Goal: Information Seeking & Learning: Learn about a topic

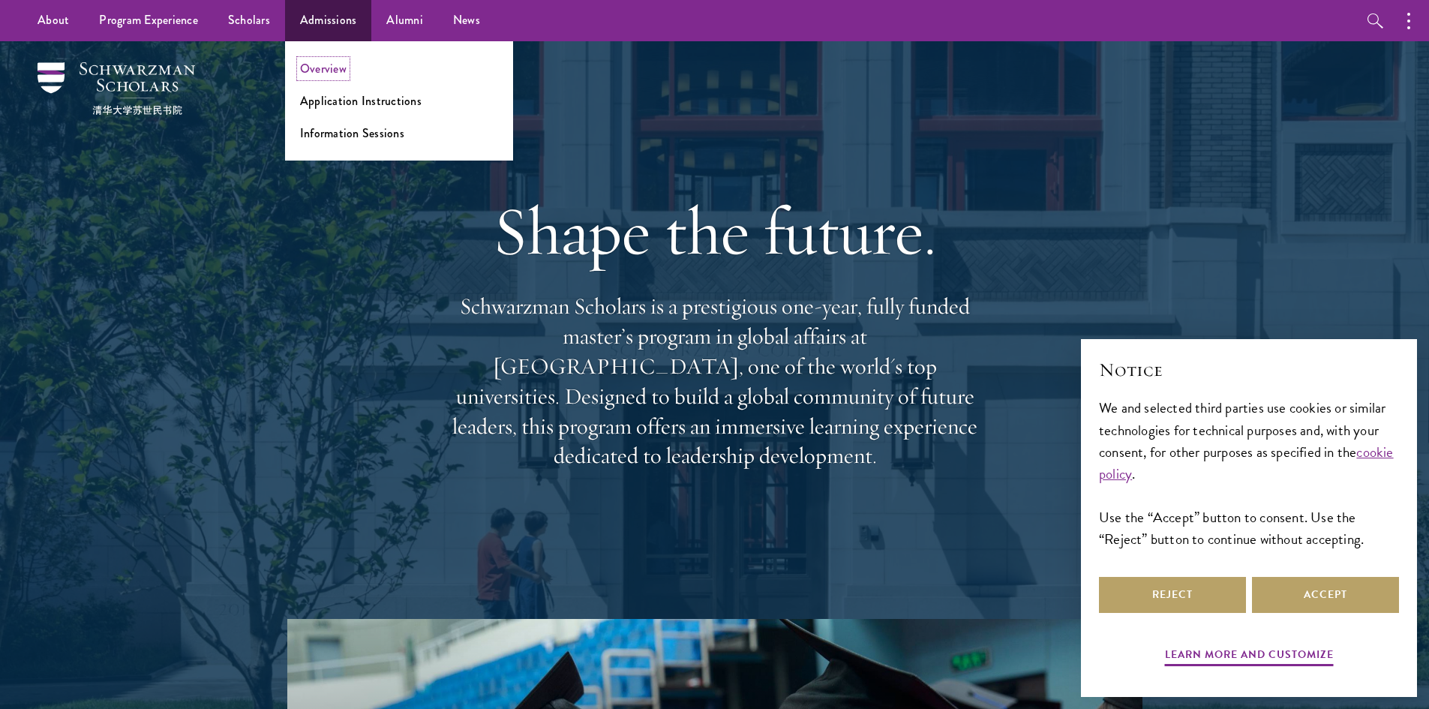
click at [329, 68] on link "Overview" at bounding box center [323, 68] width 47 height 17
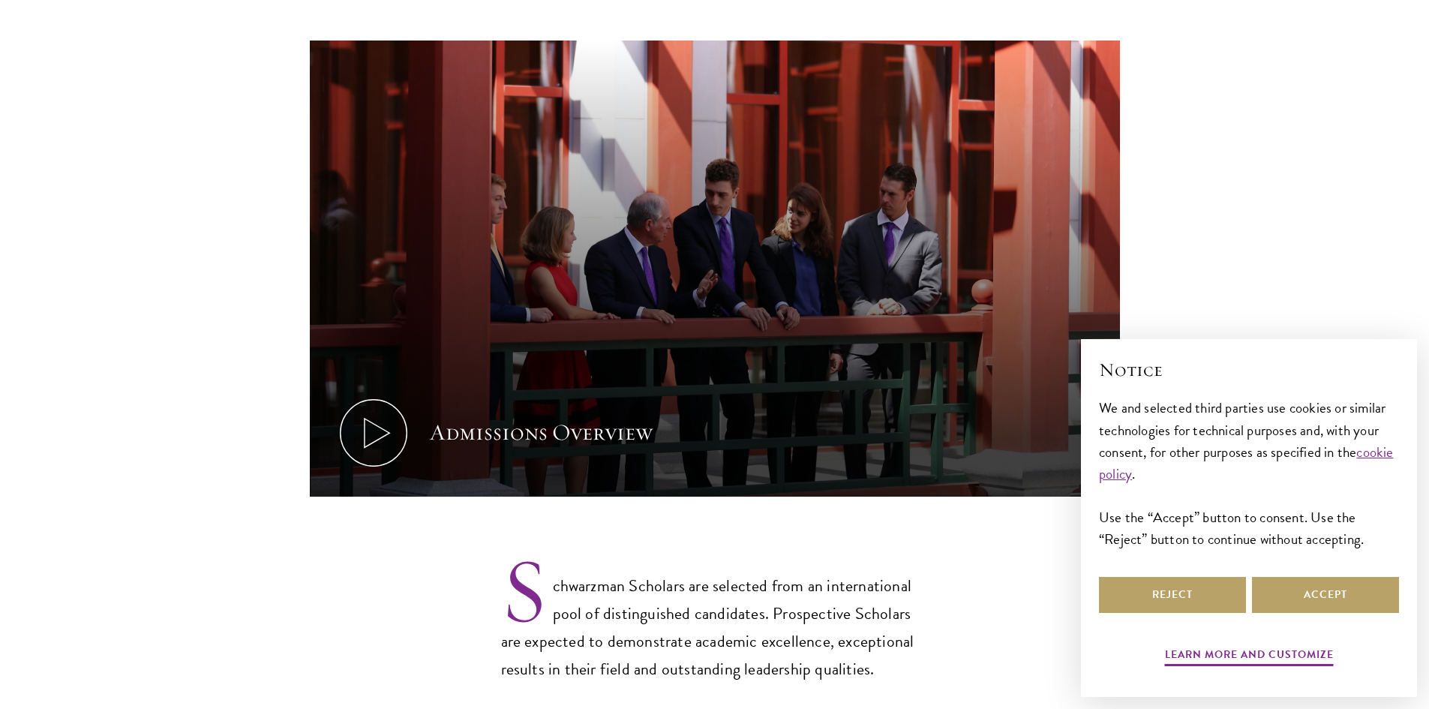
scroll to position [750, 0]
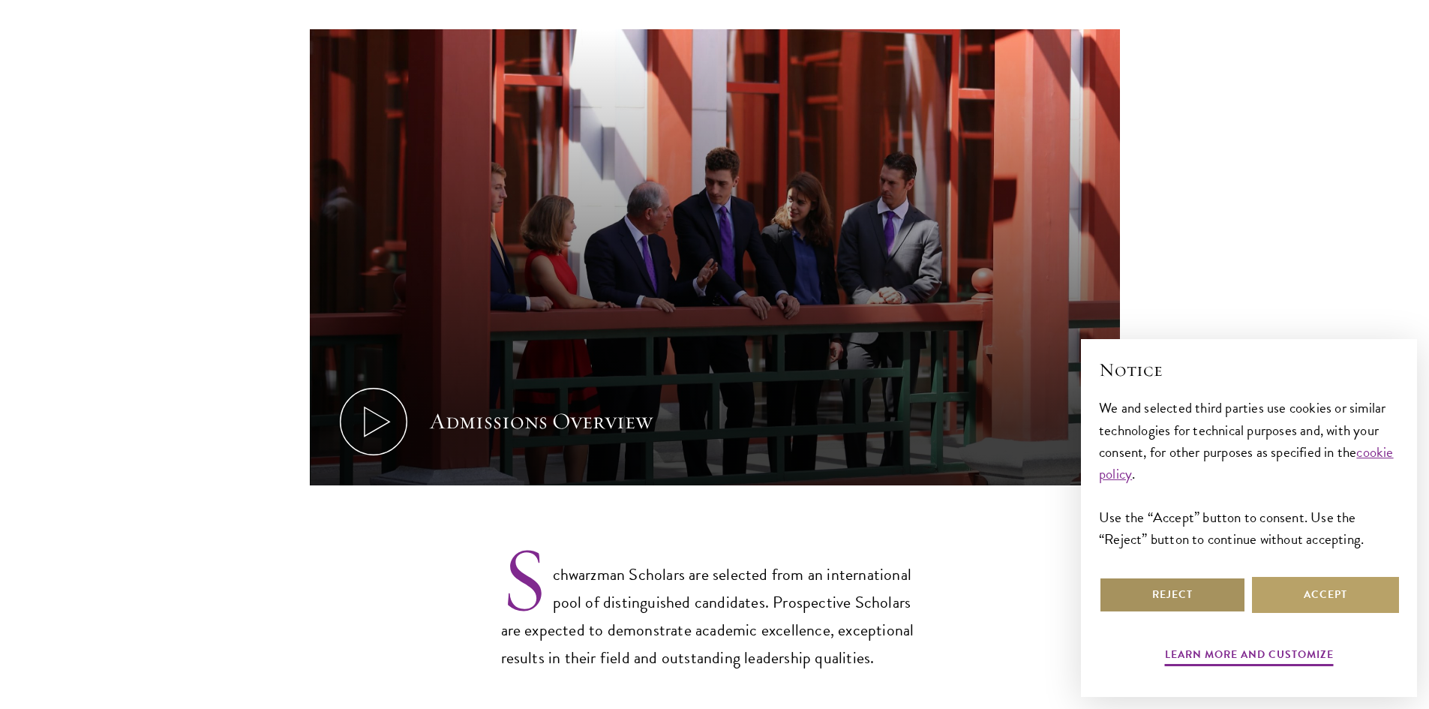
click at [1196, 598] on button "Reject" at bounding box center [1172, 595] width 147 height 36
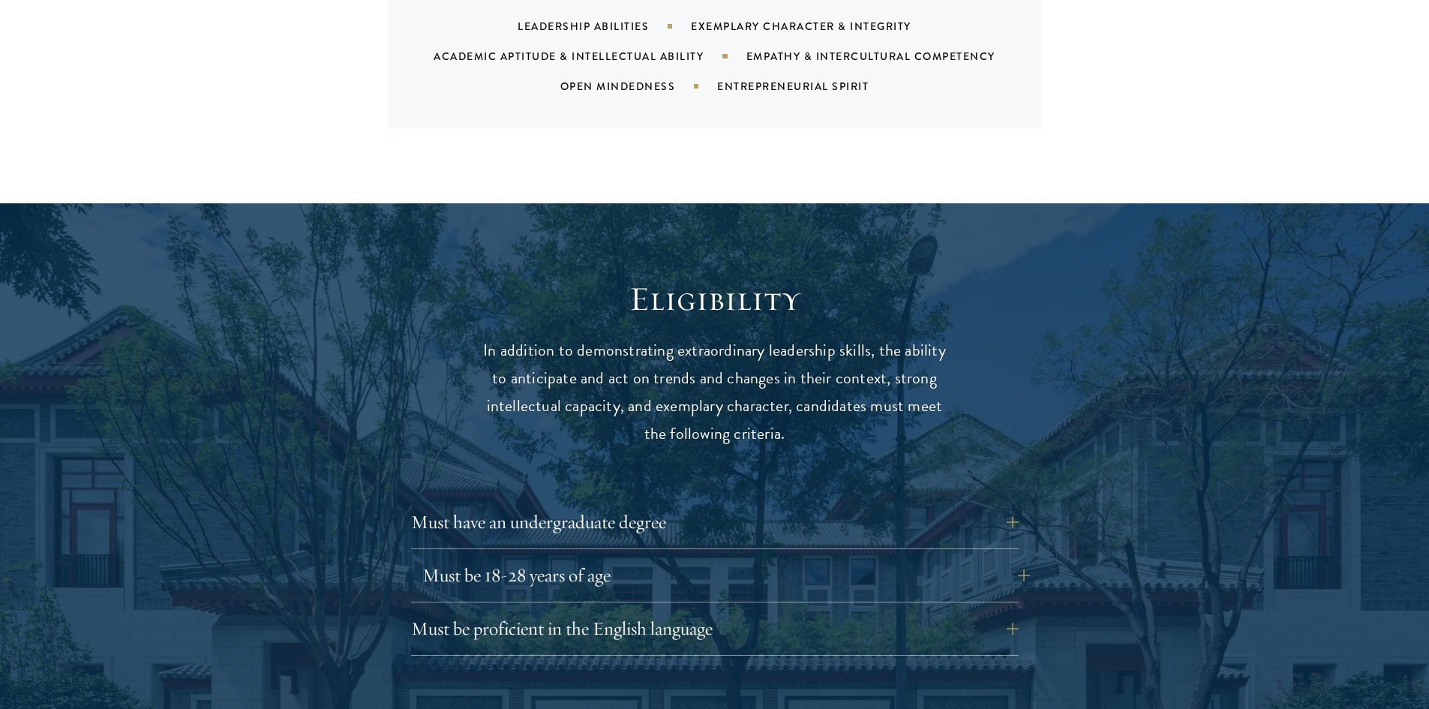
scroll to position [1950, 0]
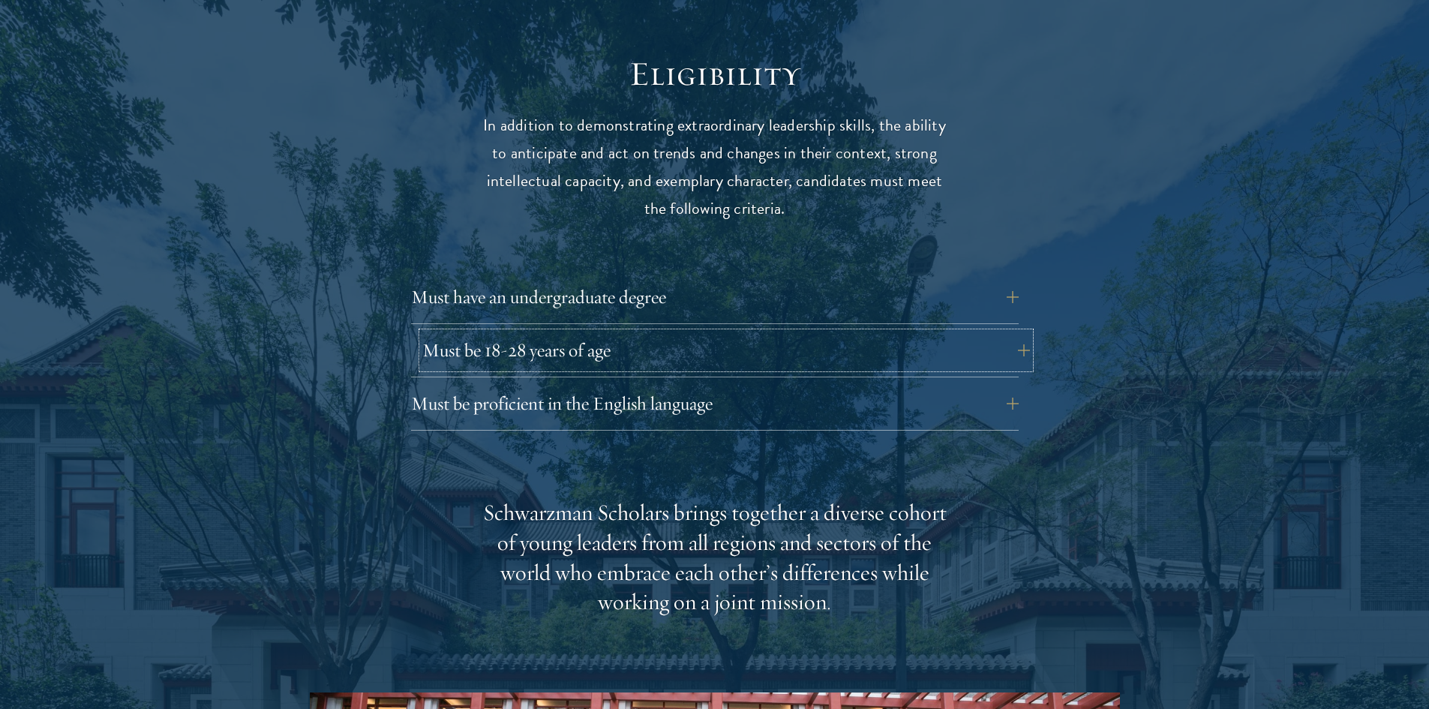
click at [573, 332] on button "Must be 18-28 years of age" at bounding box center [726, 350] width 608 height 36
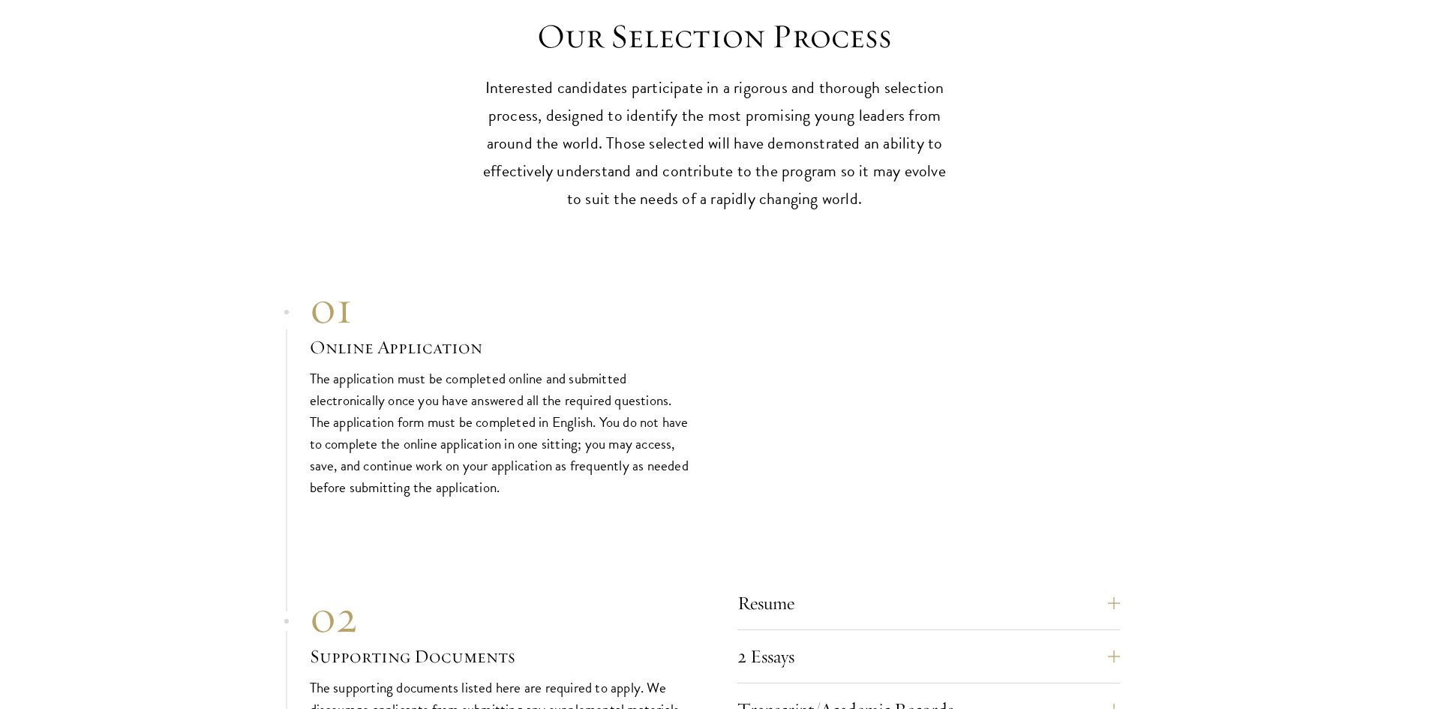
scroll to position [4576, 0]
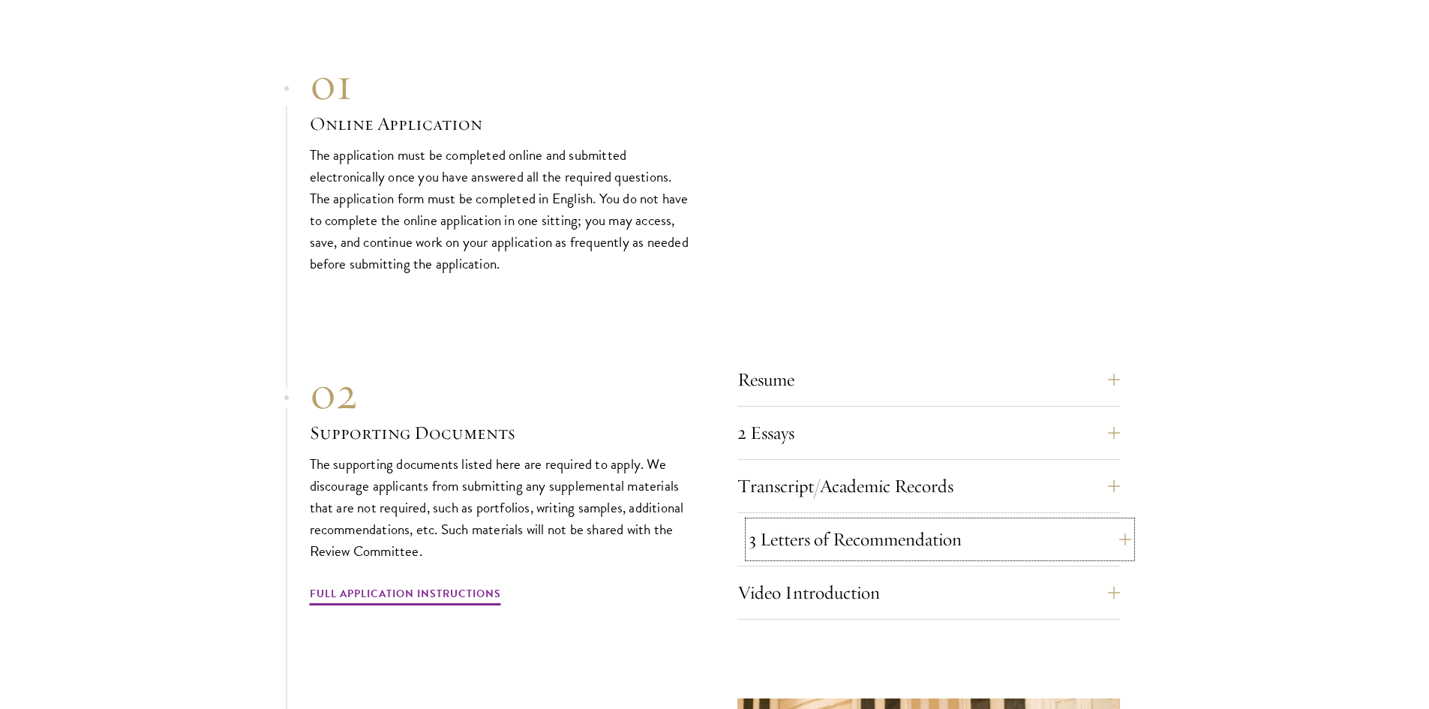
click at [846, 521] on button "3 Letters of Recommendation" at bounding box center [940, 539] width 383 height 36
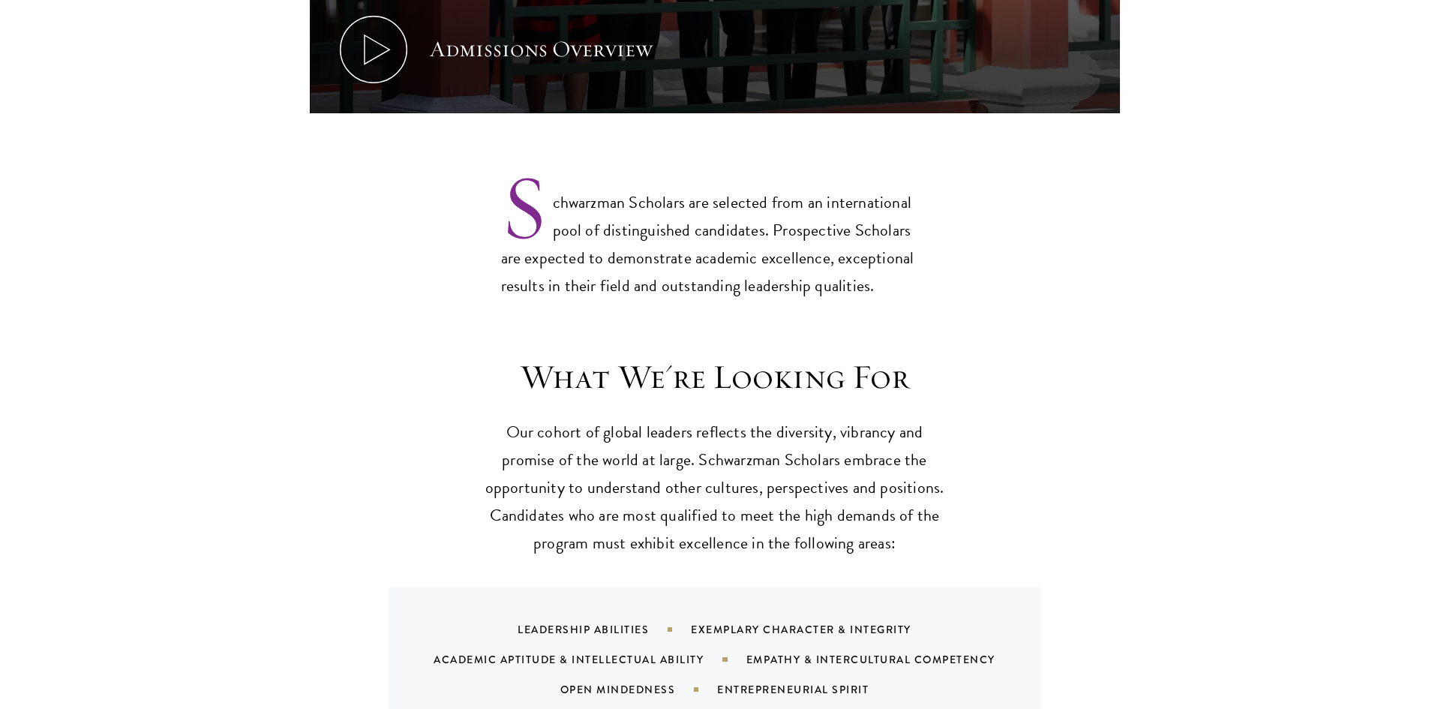
scroll to position [1223, 0]
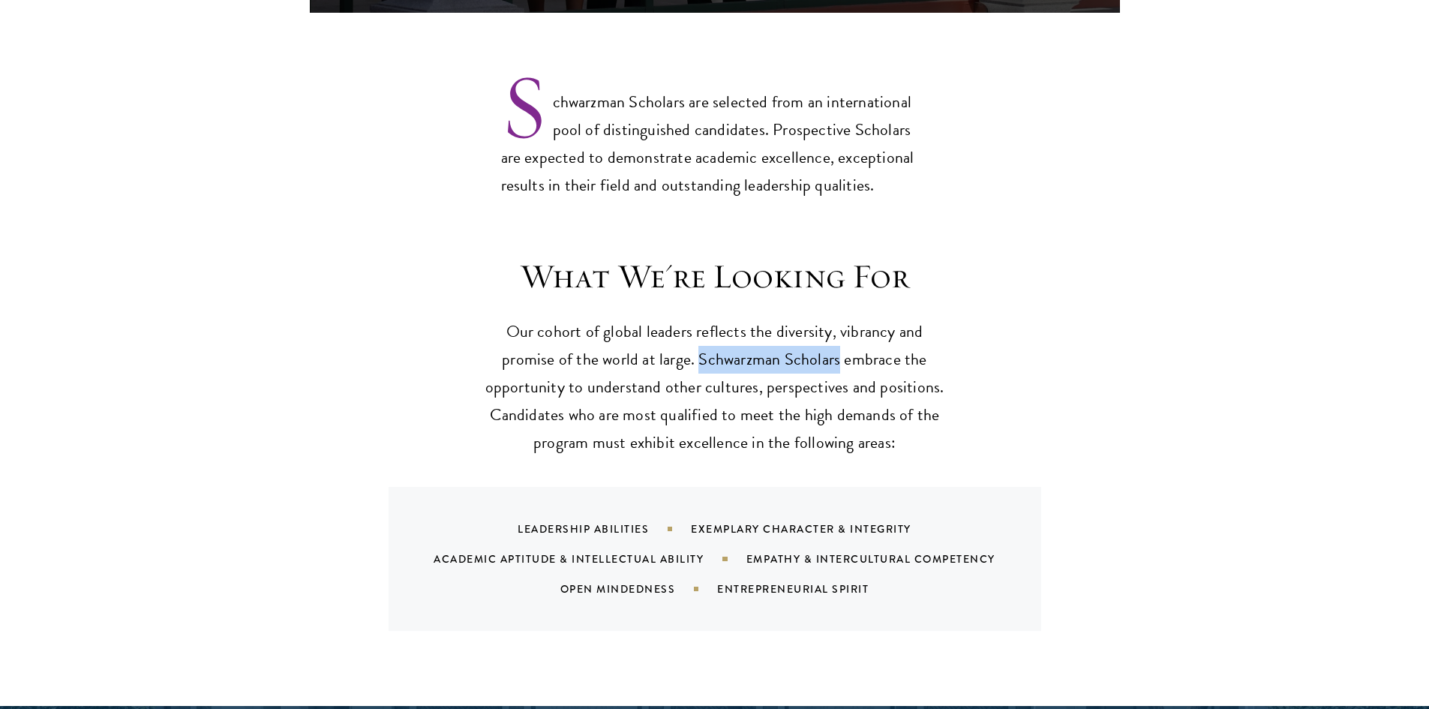
drag, startPoint x: 761, startPoint y: 324, endPoint x: 839, endPoint y: 322, distance: 77.3
click at [839, 322] on p "Our cohort of global leaders reflects the diversity, vibrancy and promise of th…" at bounding box center [714, 387] width 465 height 139
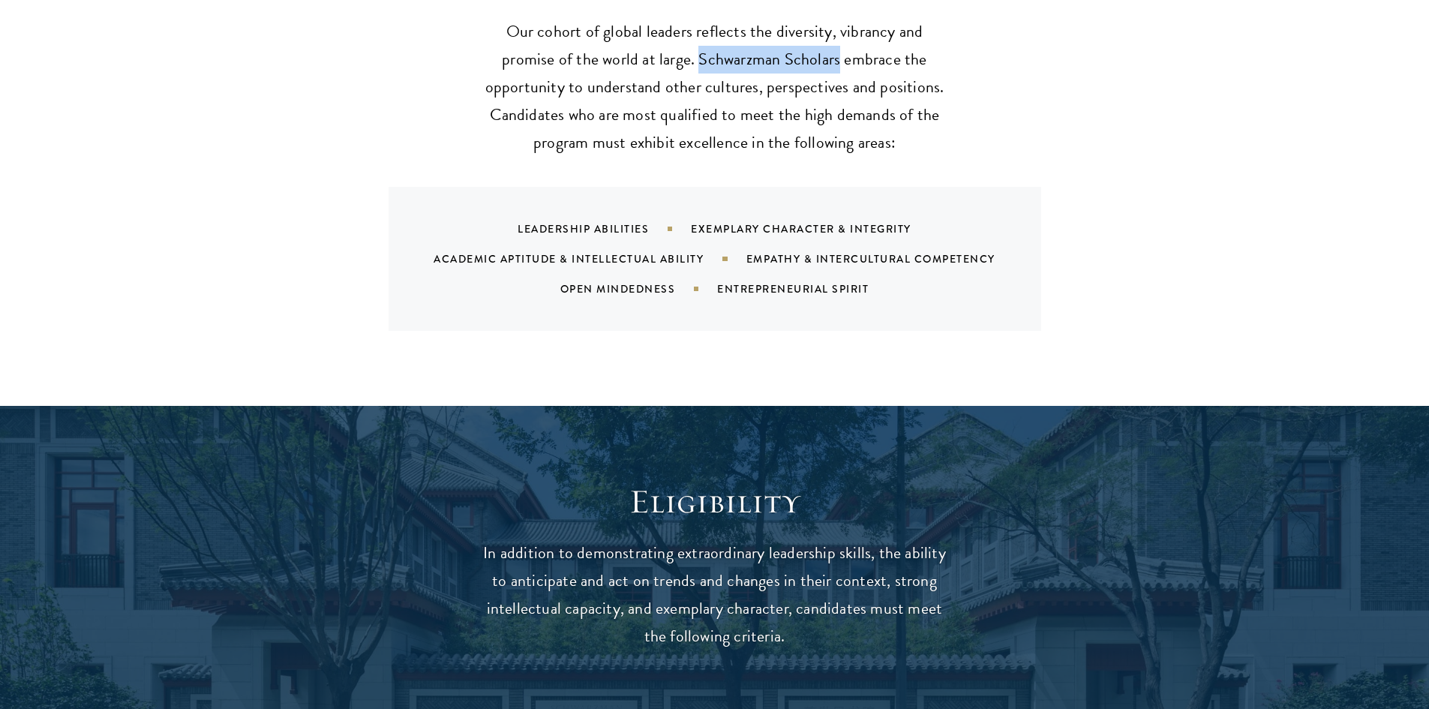
scroll to position [1898, 0]
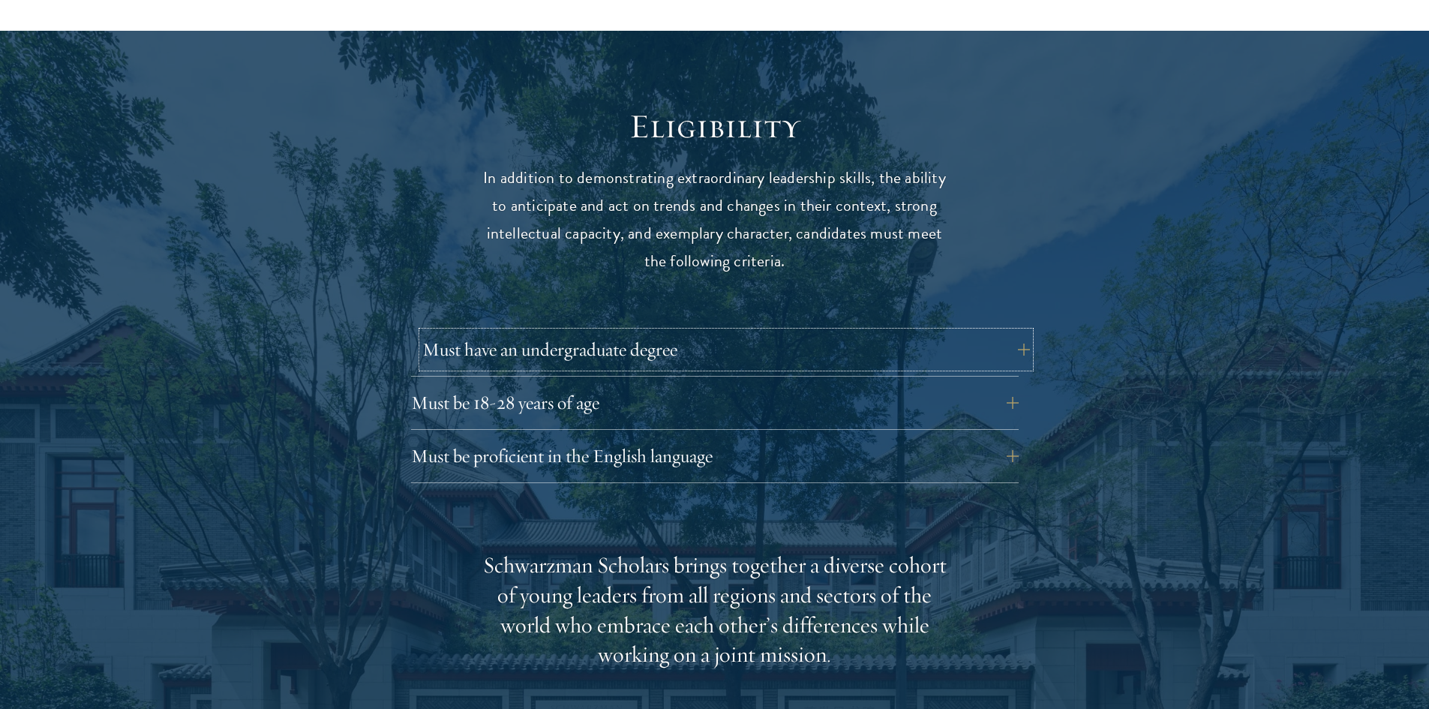
click at [718, 332] on button "Must have an undergraduate degree" at bounding box center [726, 350] width 608 height 36
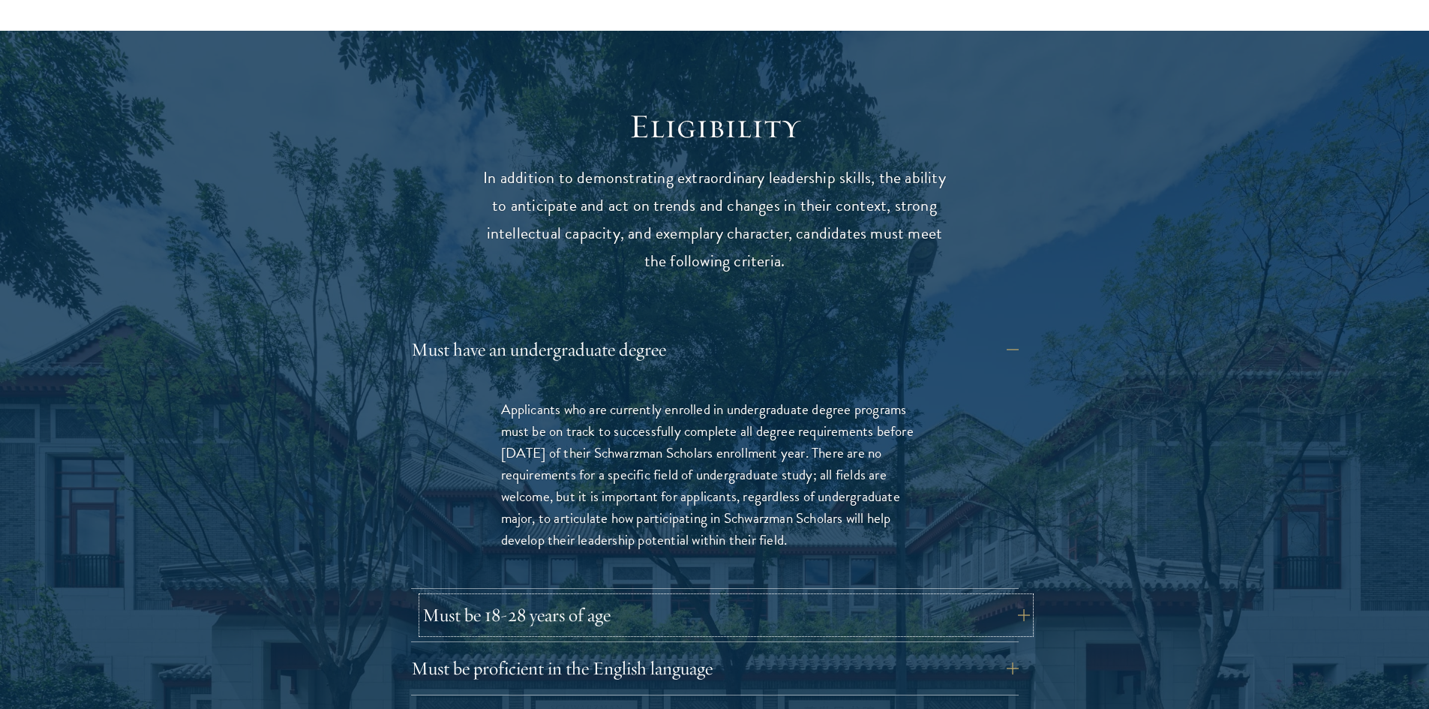
click at [739, 597] on button "Must be 18-28 years of age" at bounding box center [726, 615] width 608 height 36
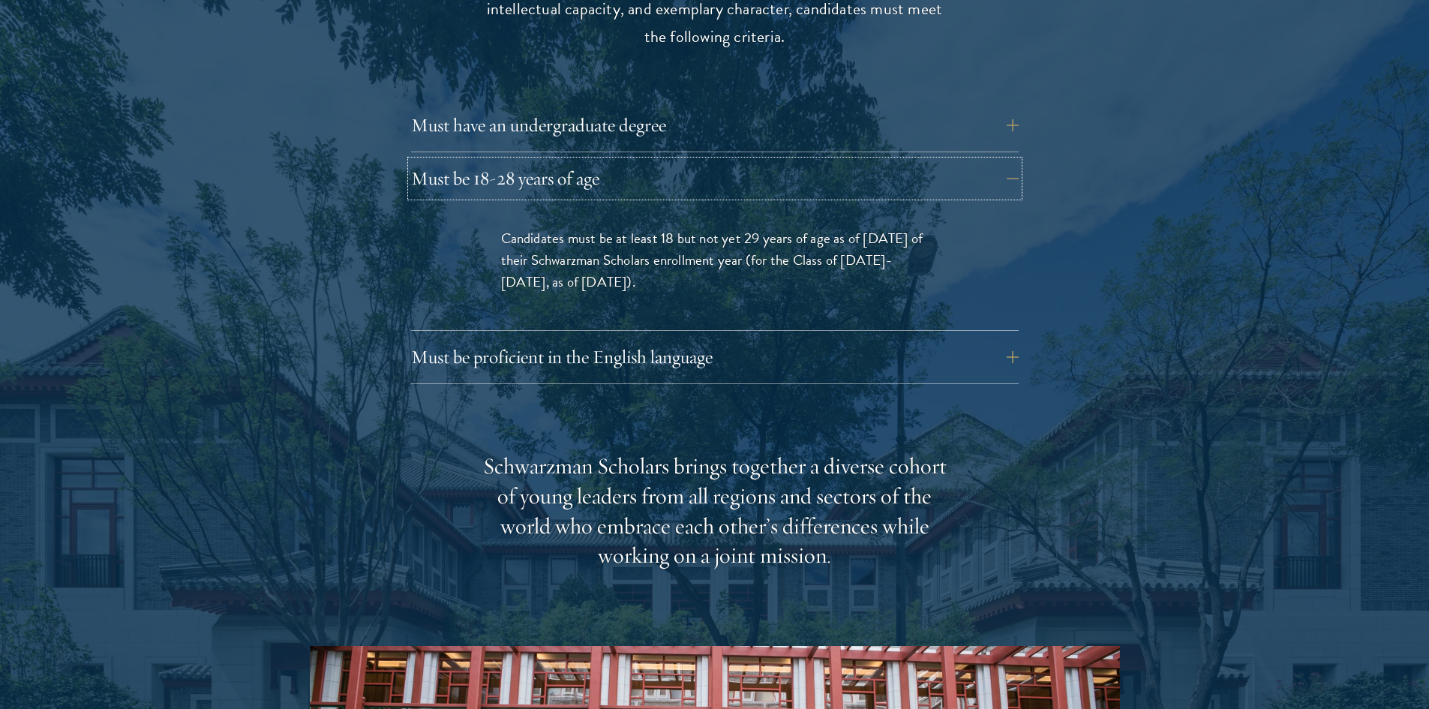
scroll to position [2123, 0]
click at [691, 338] on button "Must be proficient in the English language" at bounding box center [726, 356] width 608 height 36
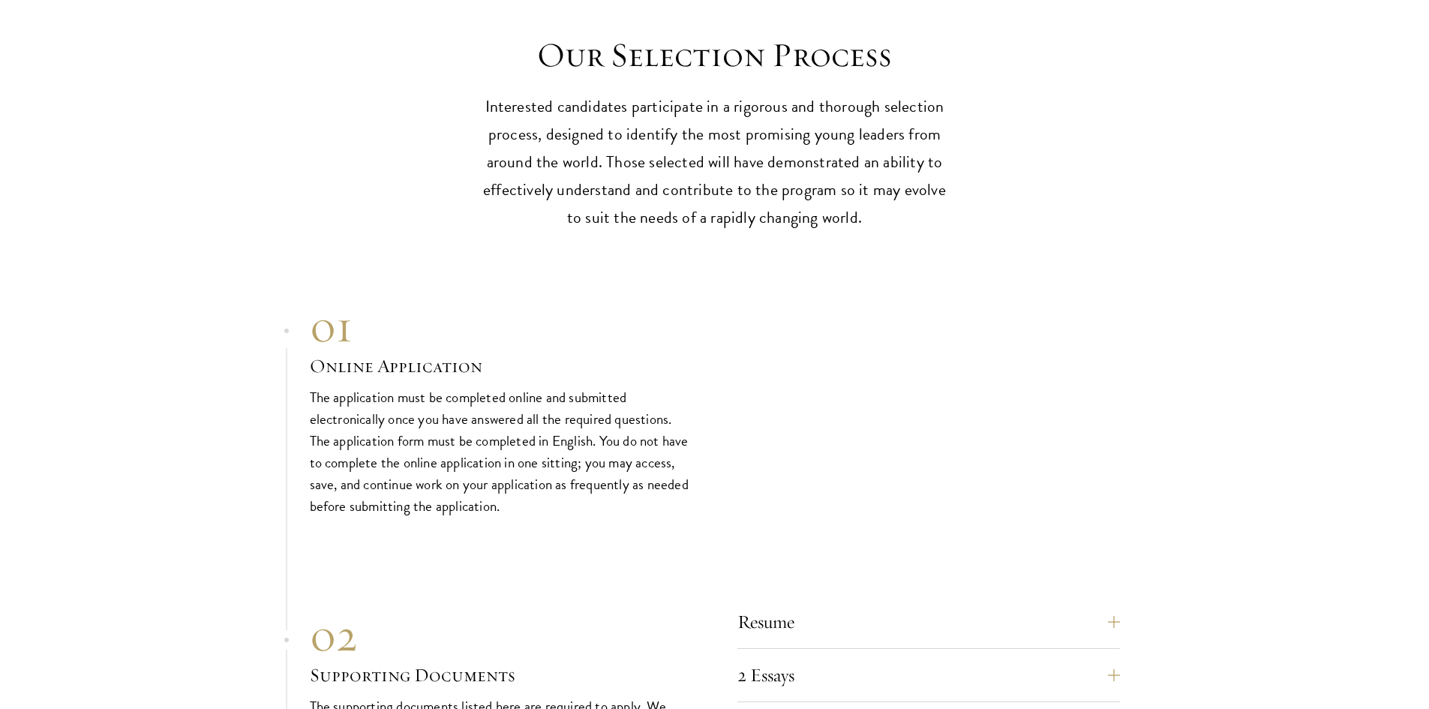
scroll to position [4899, 0]
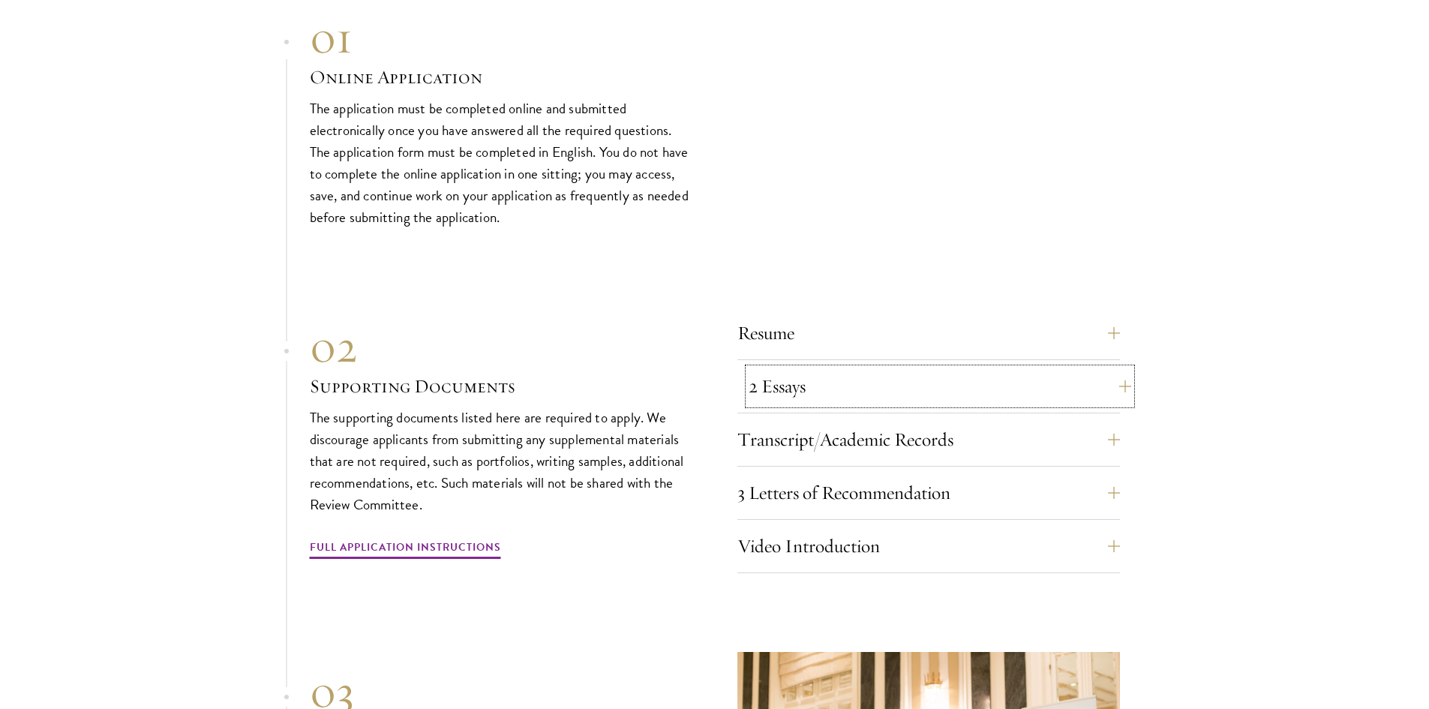
click at [804, 368] on button "2 Essays" at bounding box center [940, 386] width 383 height 36
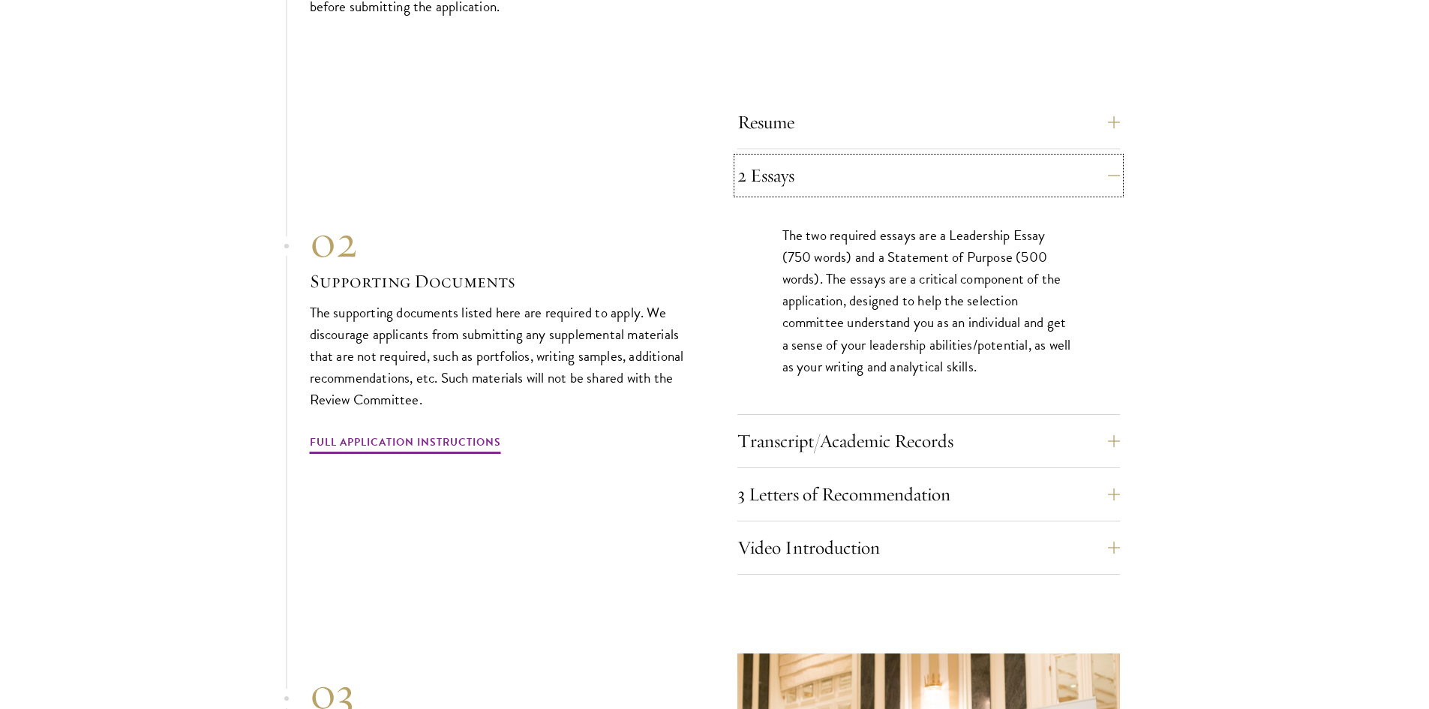
scroll to position [4947, 0]
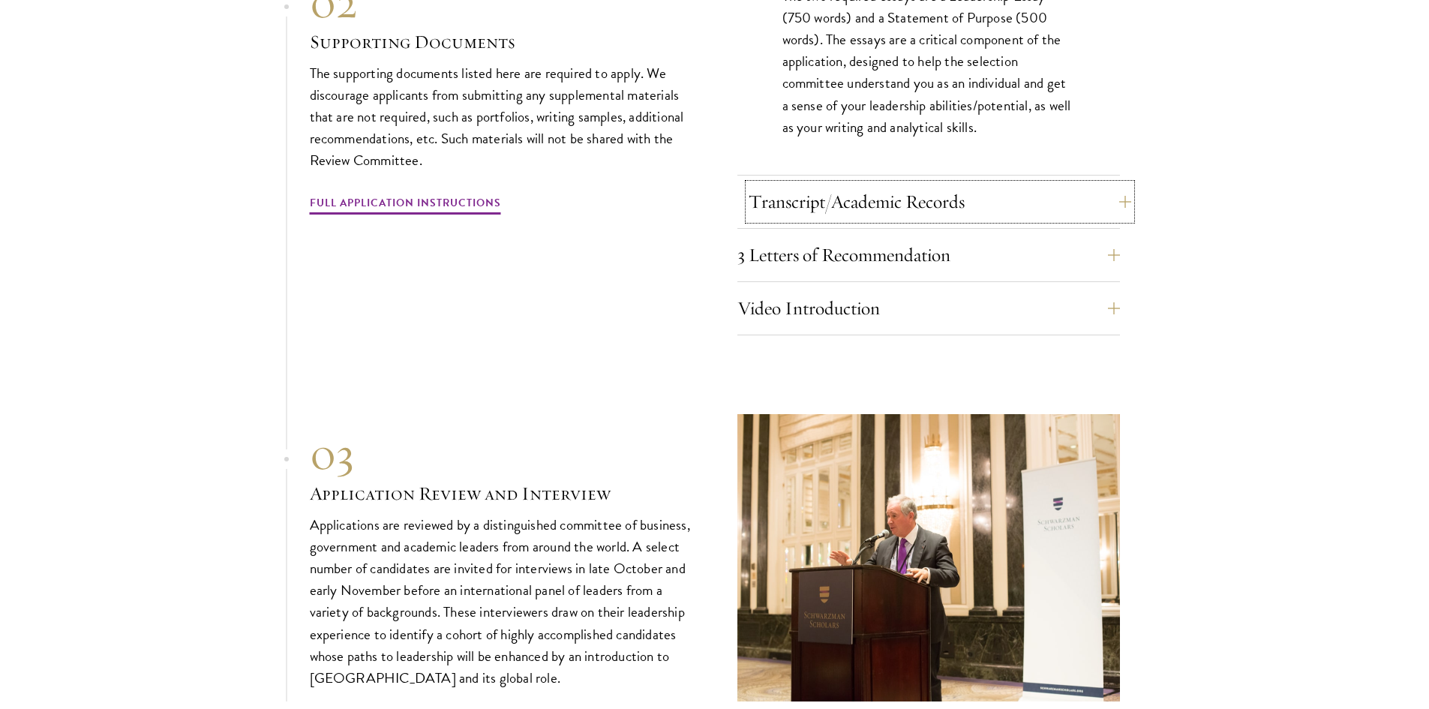
click at [881, 184] on button "Transcript/Academic Records" at bounding box center [940, 202] width 383 height 36
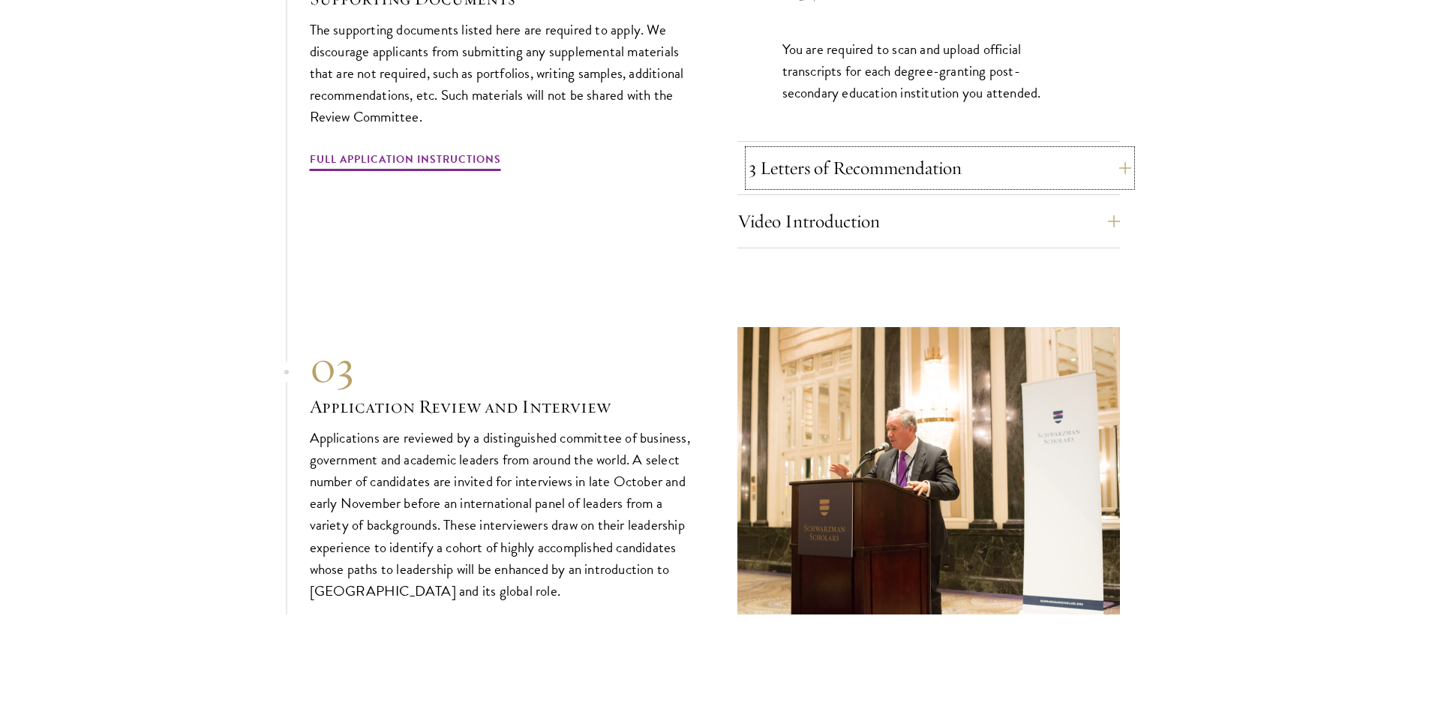
click at [872, 150] on button "3 Letters of Recommendation" at bounding box center [940, 168] width 383 height 36
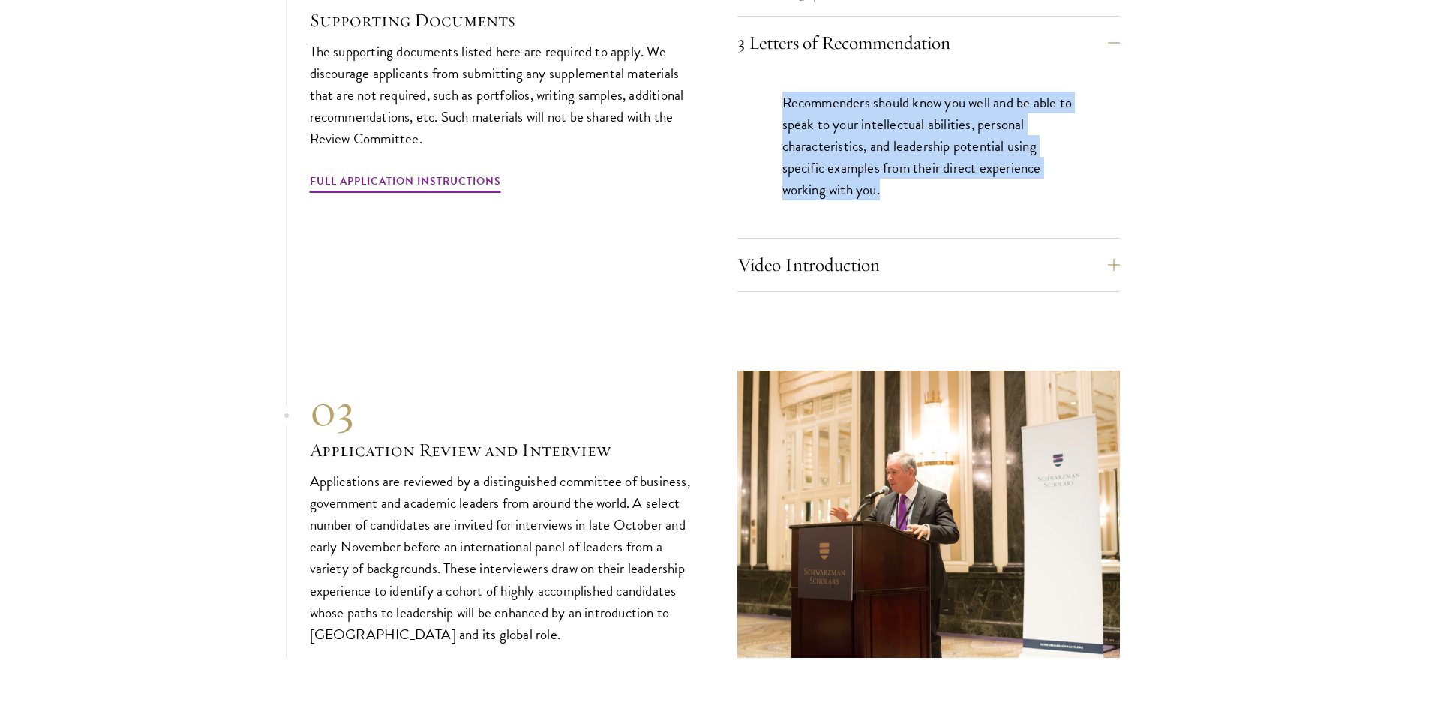
drag, startPoint x: 785, startPoint y: 75, endPoint x: 916, endPoint y: 158, distance: 155.5
click at [916, 158] on p "Recommenders should know you well and be able to speak to your intellectual abi…" at bounding box center [928, 146] width 293 height 109
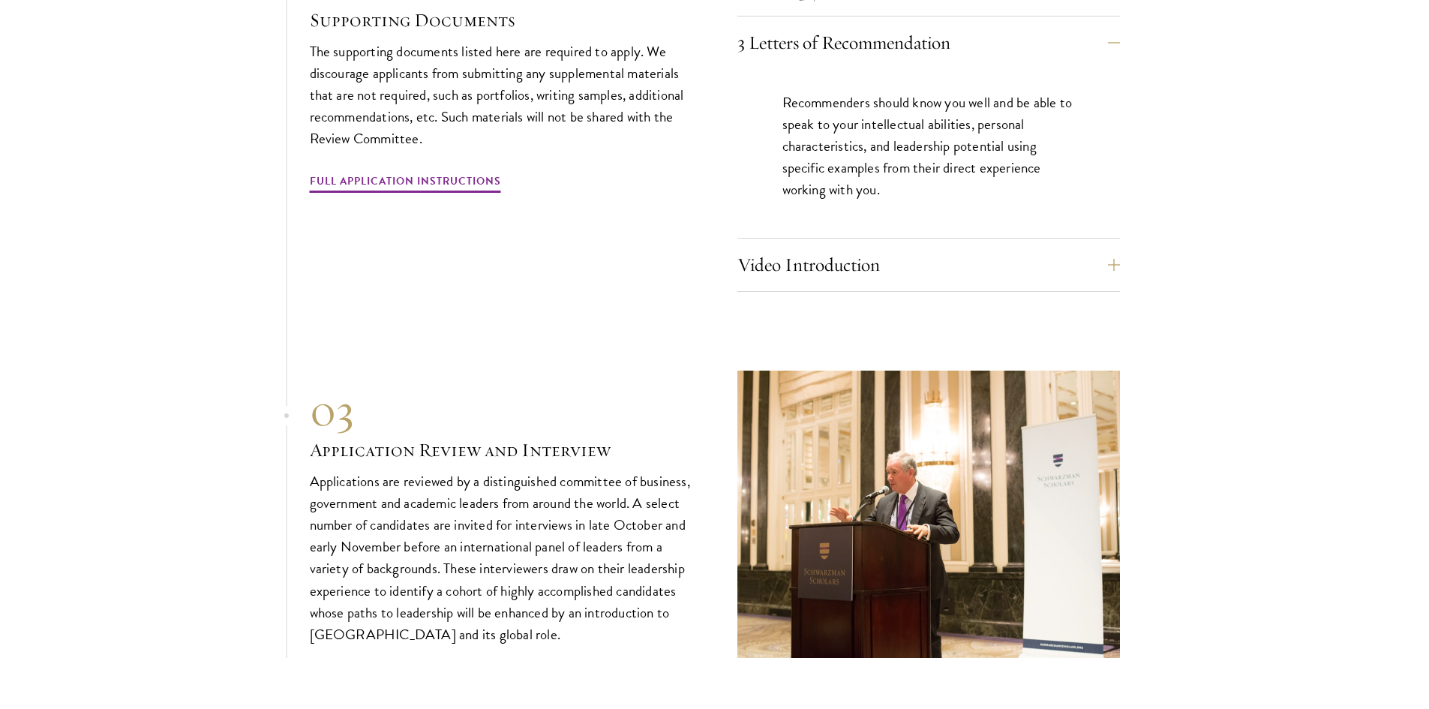
click at [871, 260] on div "Video Introduction Provide a short video self-introduction of no more than 1 mi…" at bounding box center [928, 269] width 383 height 45
click at [863, 247] on button "Video Introduction" at bounding box center [940, 265] width 383 height 36
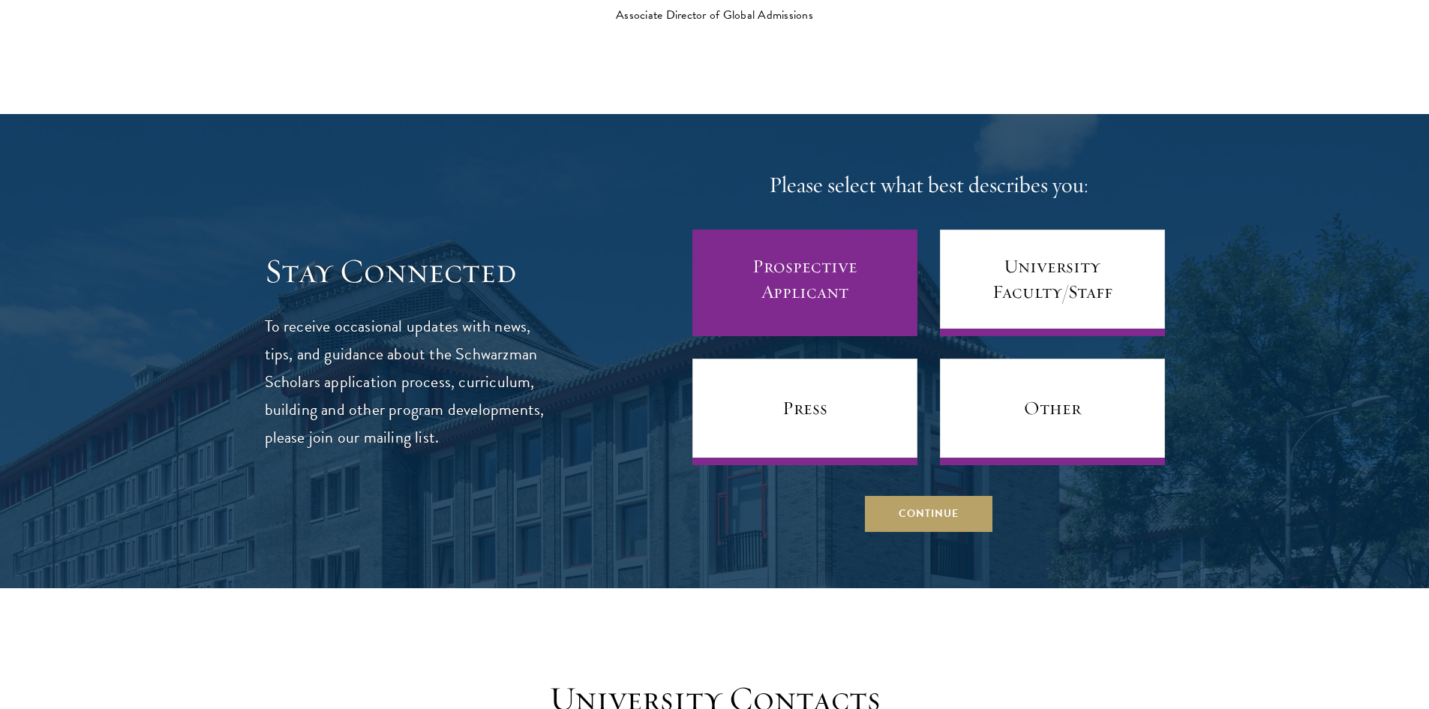
scroll to position [6223, 0]
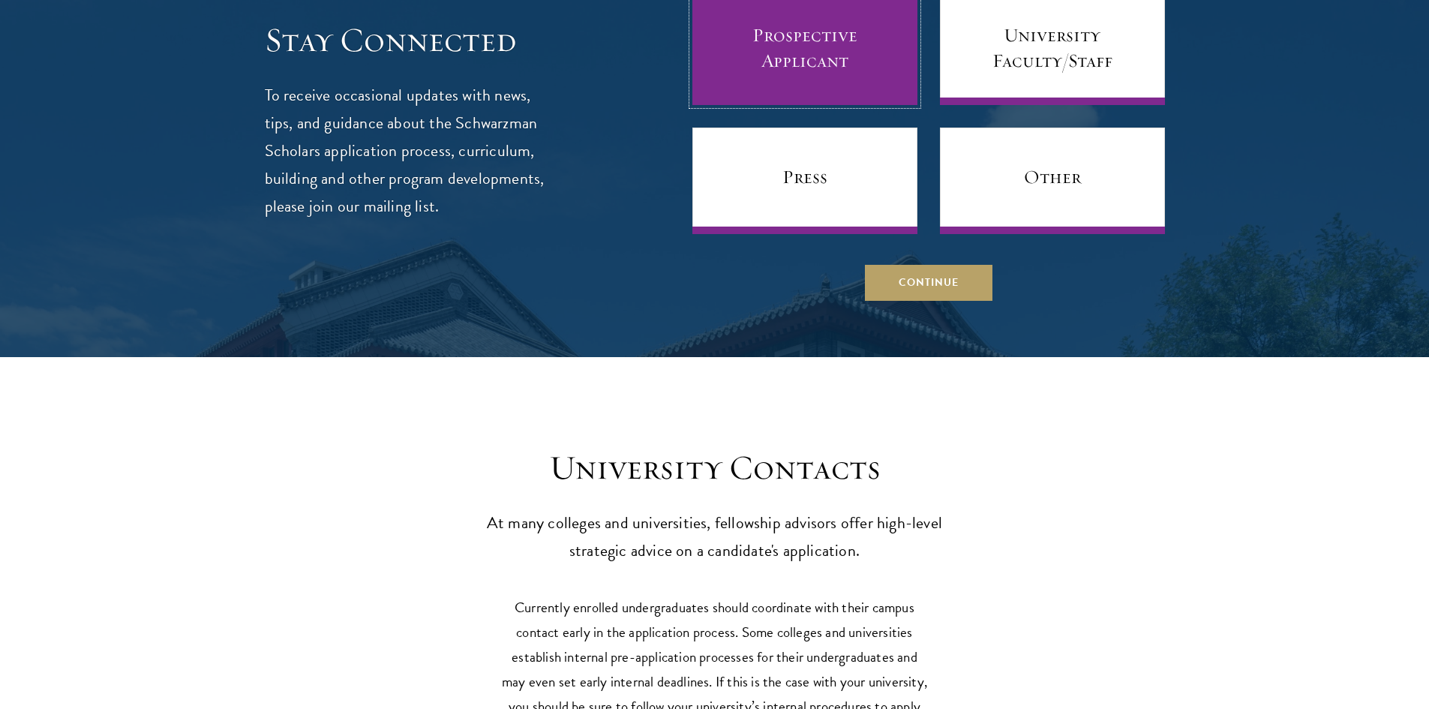
click at [851, 32] on link "Prospective Applicant" at bounding box center [804, 51] width 225 height 107
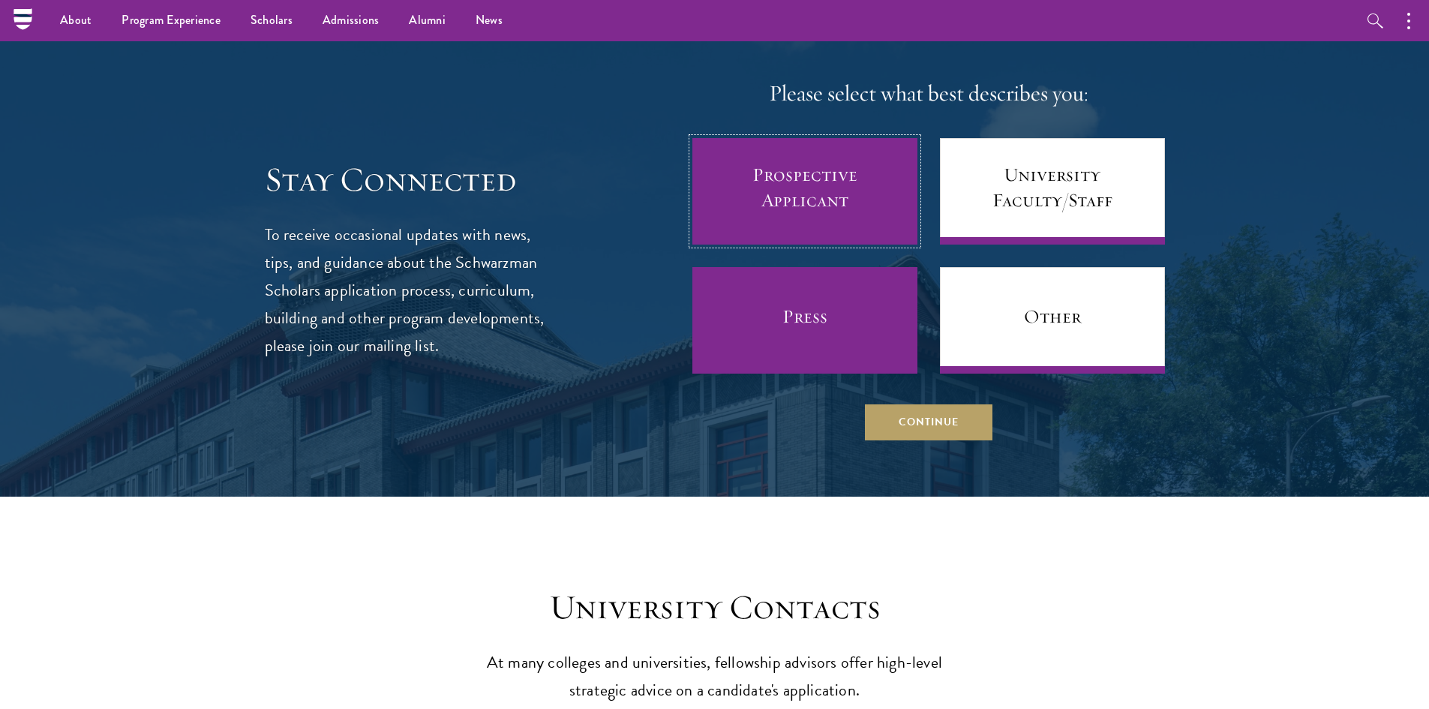
scroll to position [6073, 0]
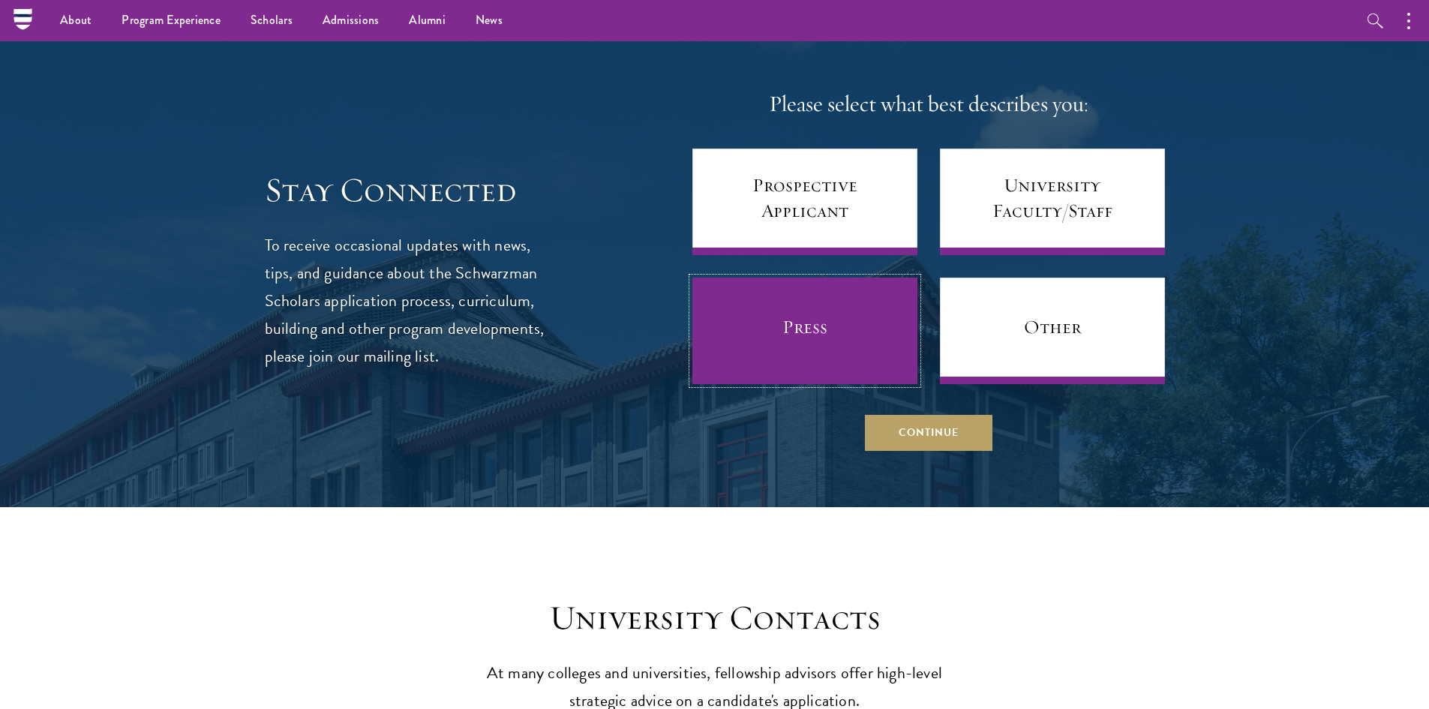
click at [811, 335] on link "Press" at bounding box center [804, 331] width 225 height 107
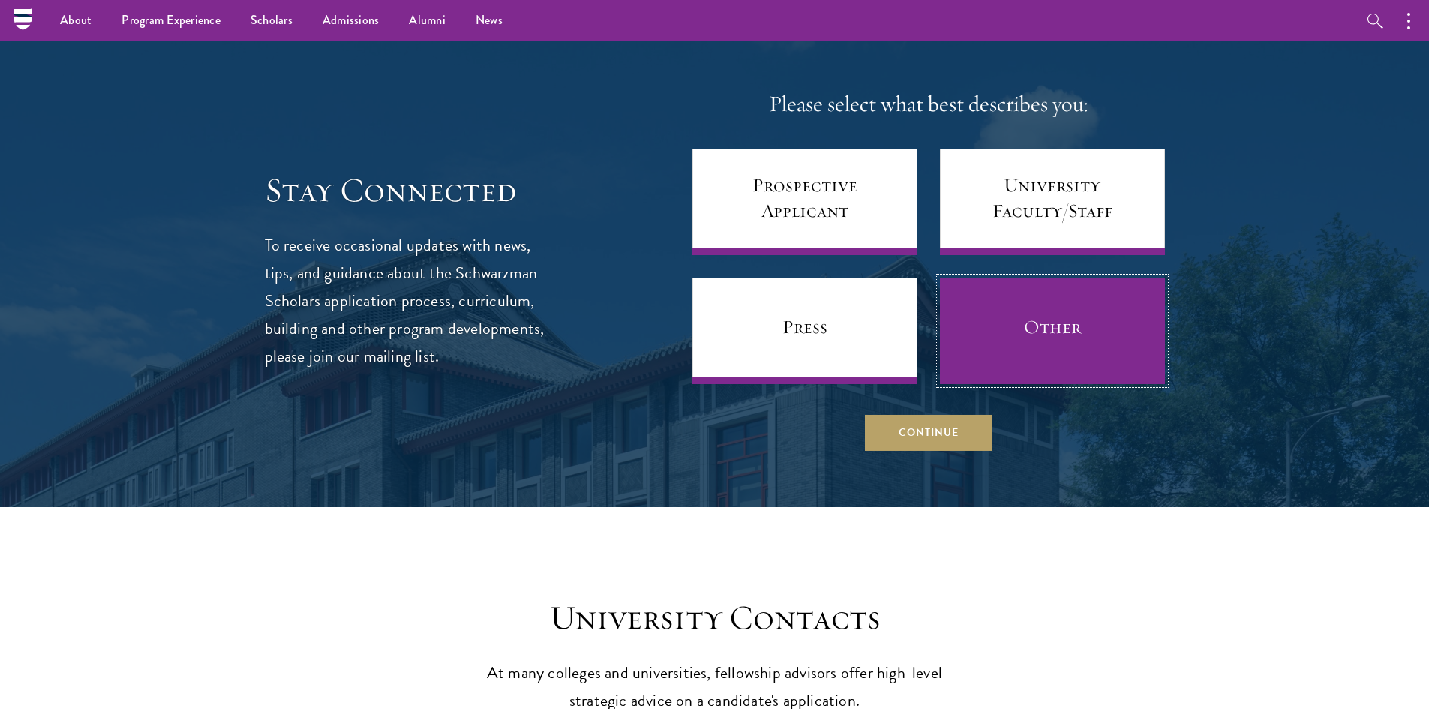
click at [1093, 287] on link "Other" at bounding box center [1052, 331] width 225 height 107
click at [1007, 278] on link "Other" at bounding box center [1052, 331] width 225 height 107
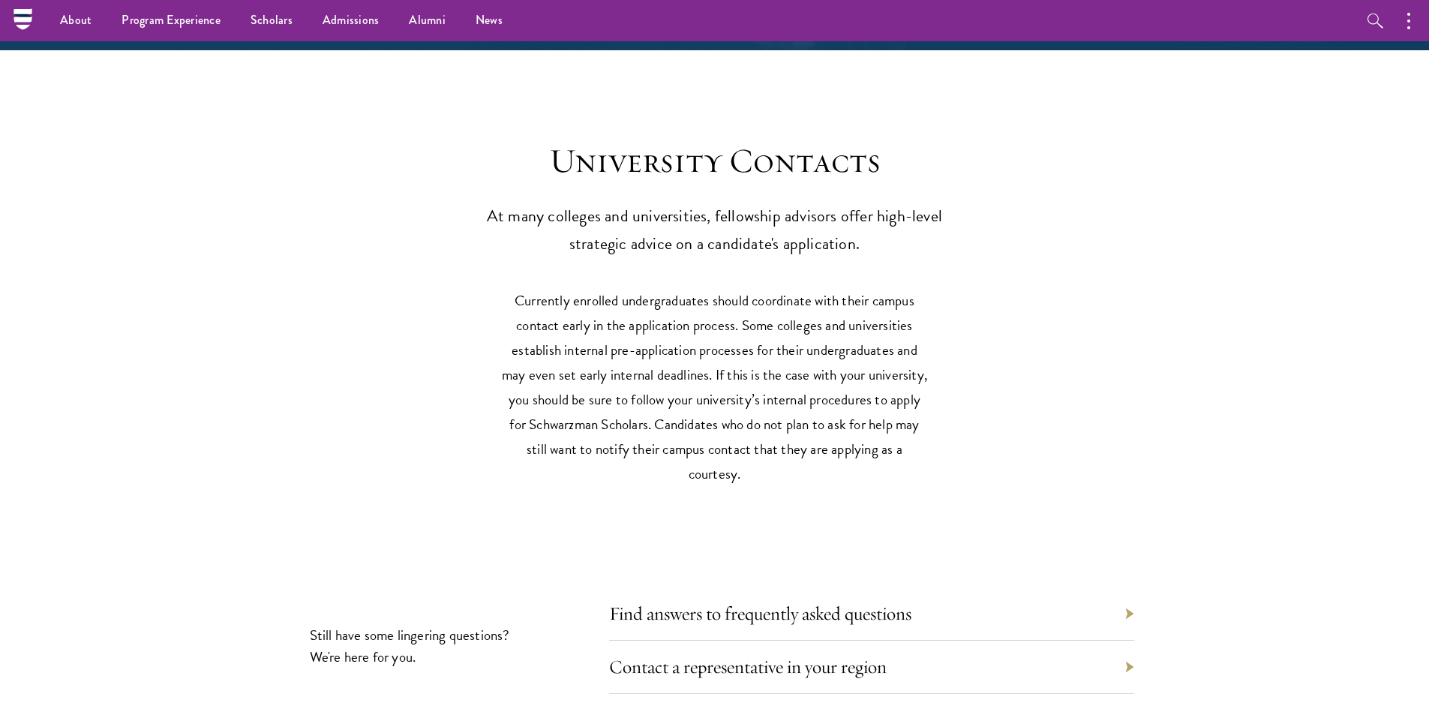
scroll to position [6685, 0]
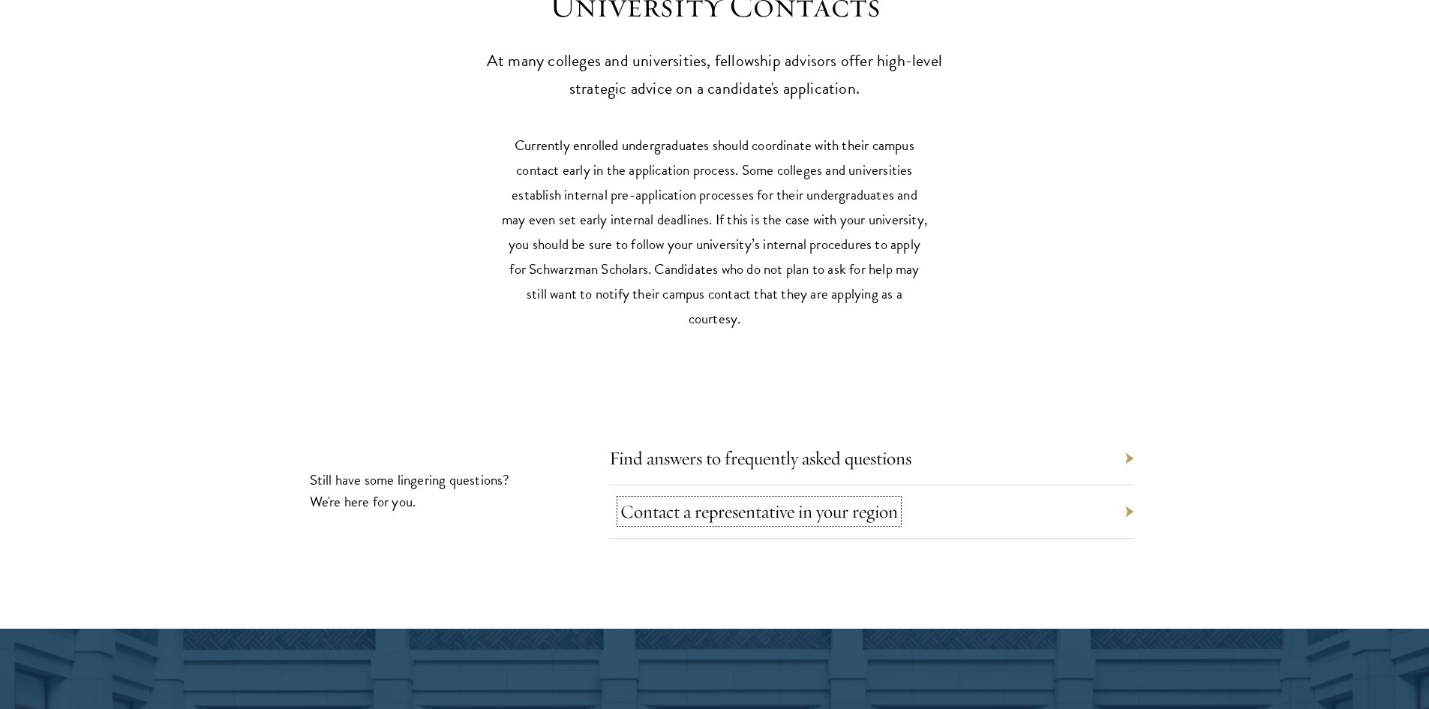
click at [875, 500] on link "Contact a representative in your region" at bounding box center [759, 511] width 278 height 23
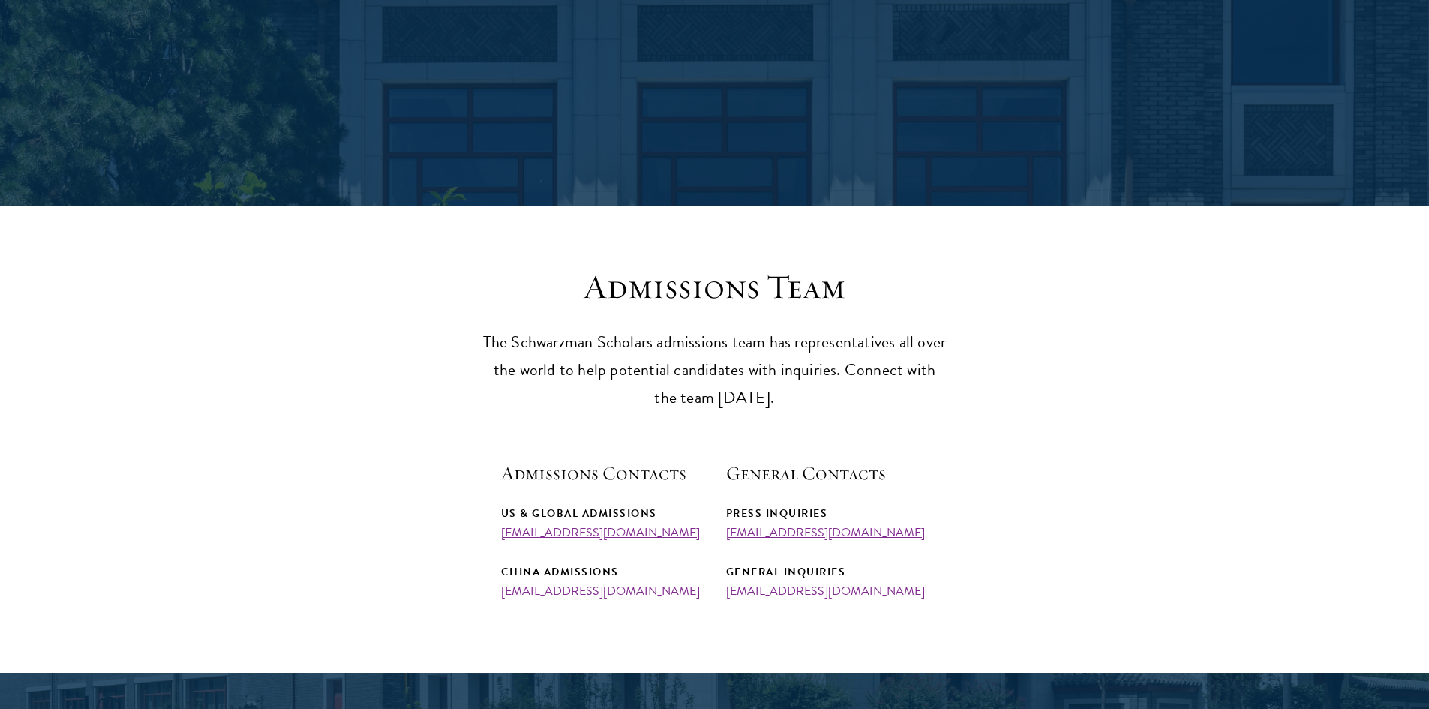
scroll to position [375, 0]
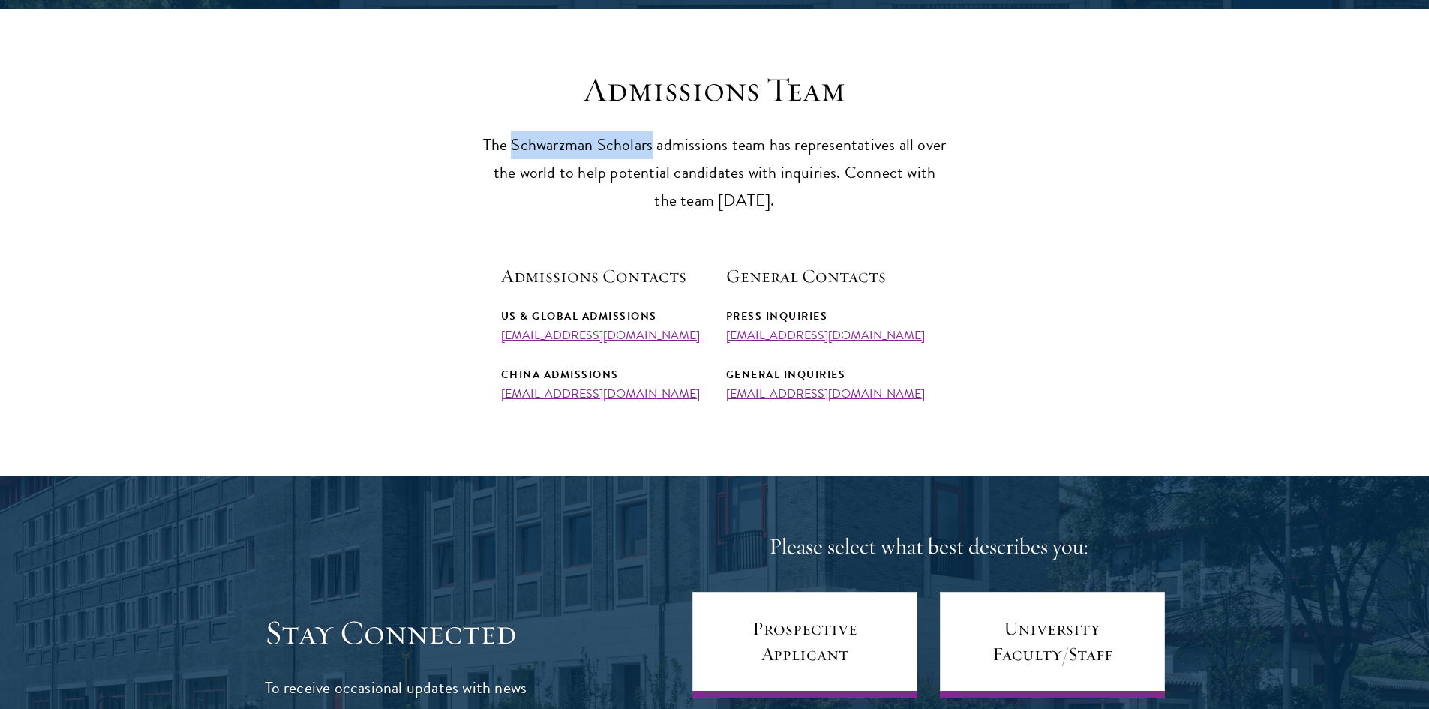
drag, startPoint x: 517, startPoint y: 146, endPoint x: 656, endPoint y: 149, distance: 138.8
click at [656, 149] on p "The Schwarzman Scholars admissions team has representatives all over the world …" at bounding box center [714, 172] width 465 height 83
click at [1022, 254] on section "Admissions Team The Schwarzman Scholars admissions team has representatives all…" at bounding box center [714, 235] width 1429 height 332
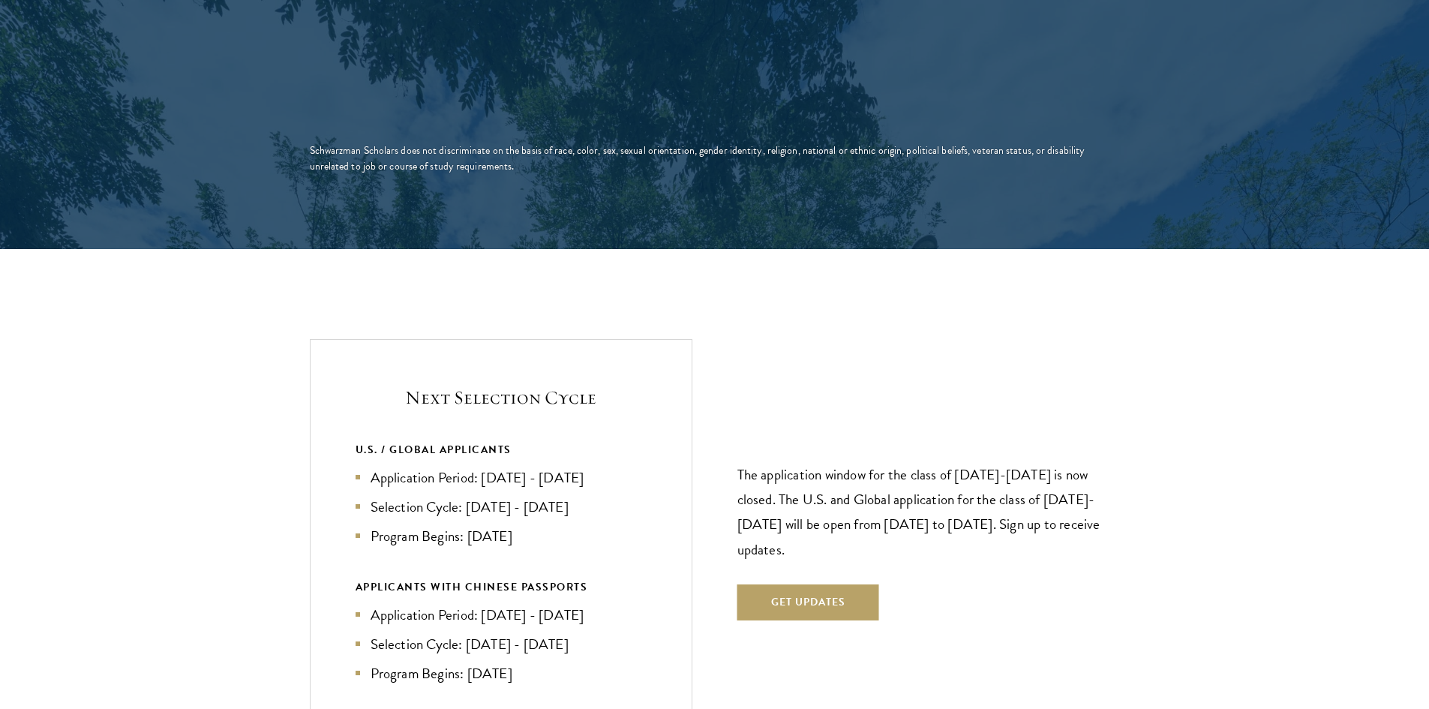
scroll to position [2926, 0]
